Goal: Information Seeking & Learning: Learn about a topic

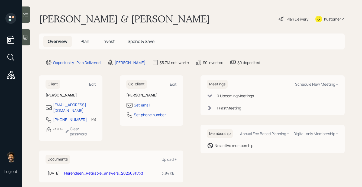
click at [106, 41] on span "Invest" at bounding box center [108, 41] width 12 height 6
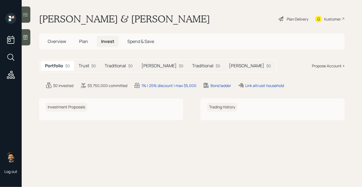
click at [93, 68] on div "$0" at bounding box center [93, 66] width 5 height 6
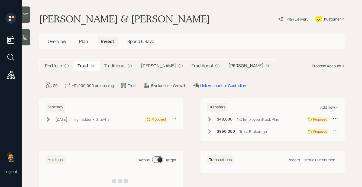
click at [118, 66] on h5 "Traditional" at bounding box center [114, 65] width 21 height 5
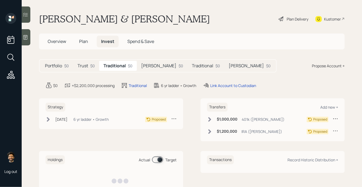
click at [149, 67] on h5 "Roth" at bounding box center [158, 65] width 35 height 5
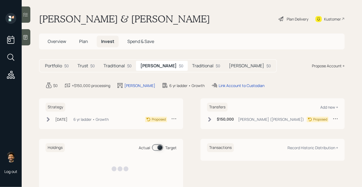
click at [192, 67] on h5 "Traditional" at bounding box center [202, 65] width 21 height 5
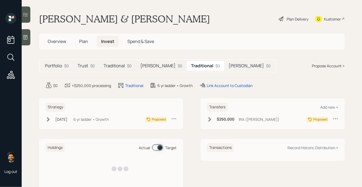
click at [224, 64] on div "Roth $0" at bounding box center [249, 66] width 51 height 10
